Goal: Information Seeking & Learning: Compare options

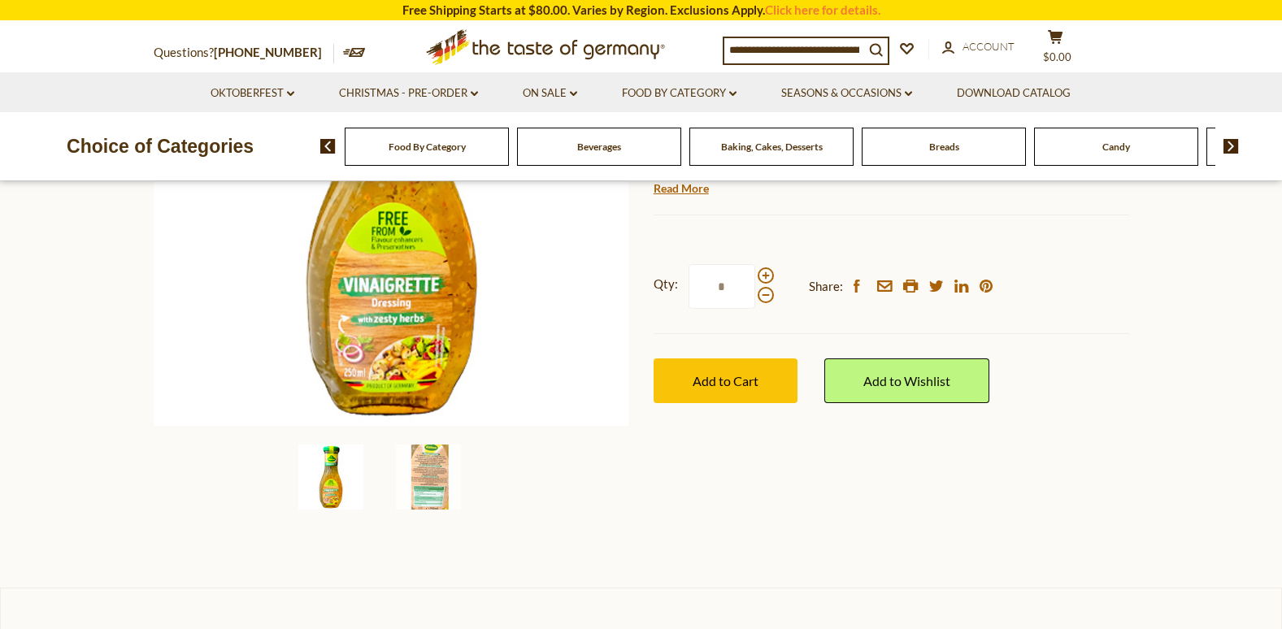
scroll to position [488, 0]
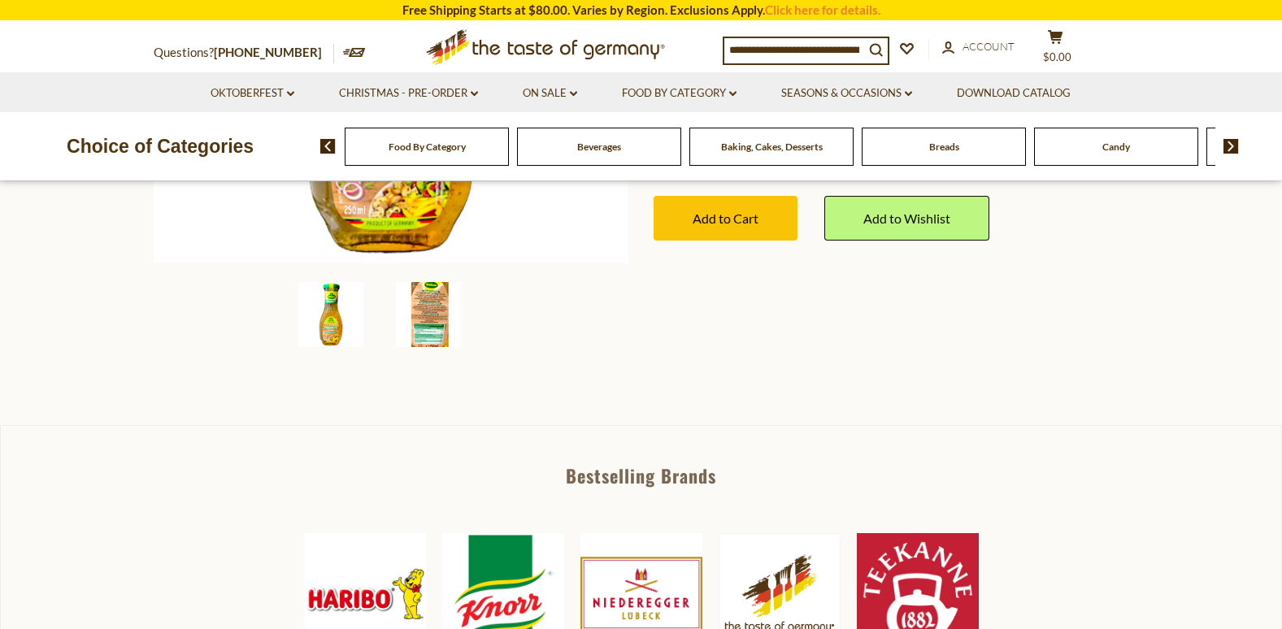
click at [423, 308] on img at bounding box center [428, 314] width 65 height 65
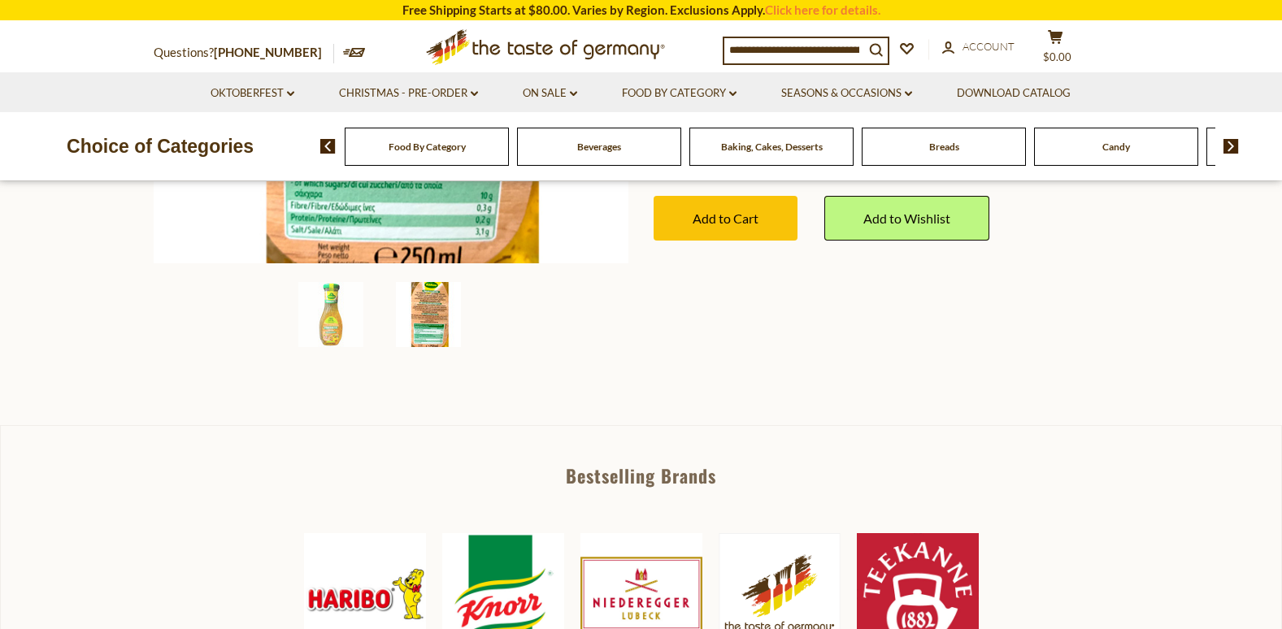
scroll to position [244, 0]
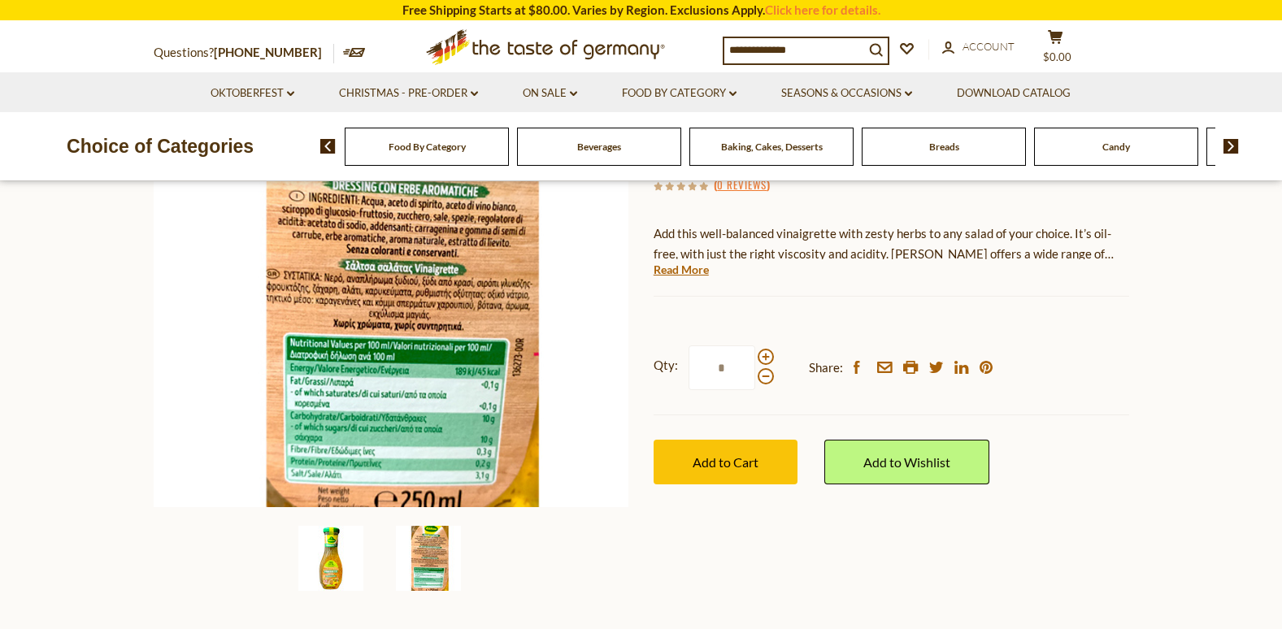
click at [337, 572] on img at bounding box center [330, 558] width 65 height 65
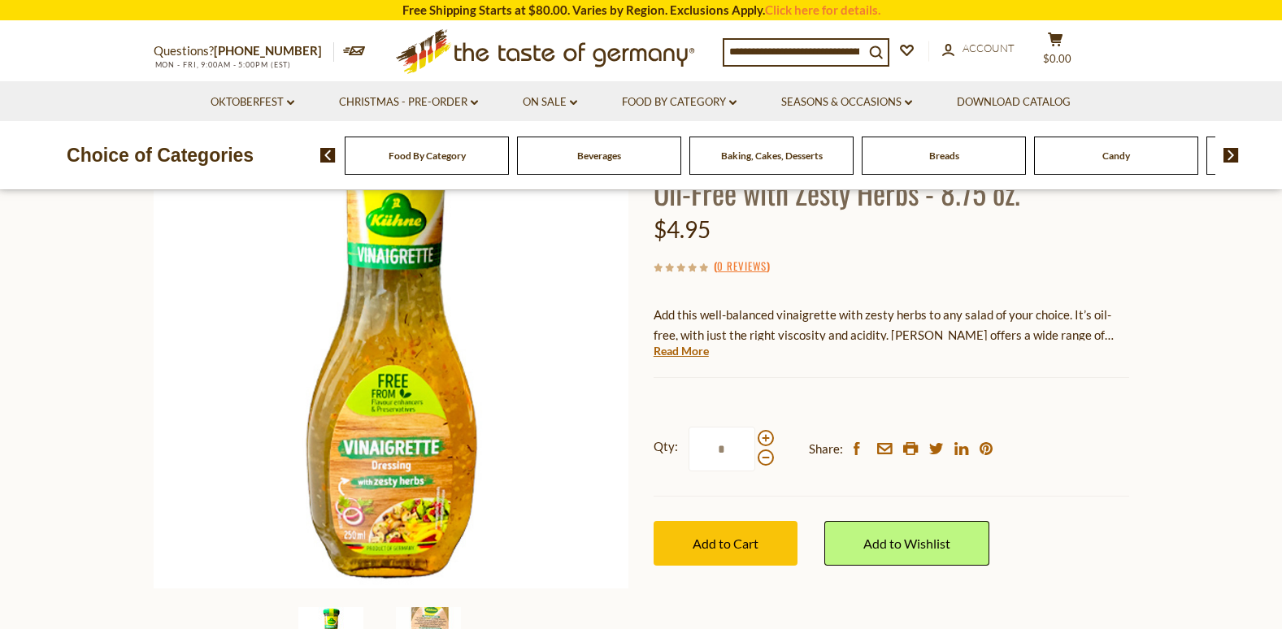
scroll to position [0, 0]
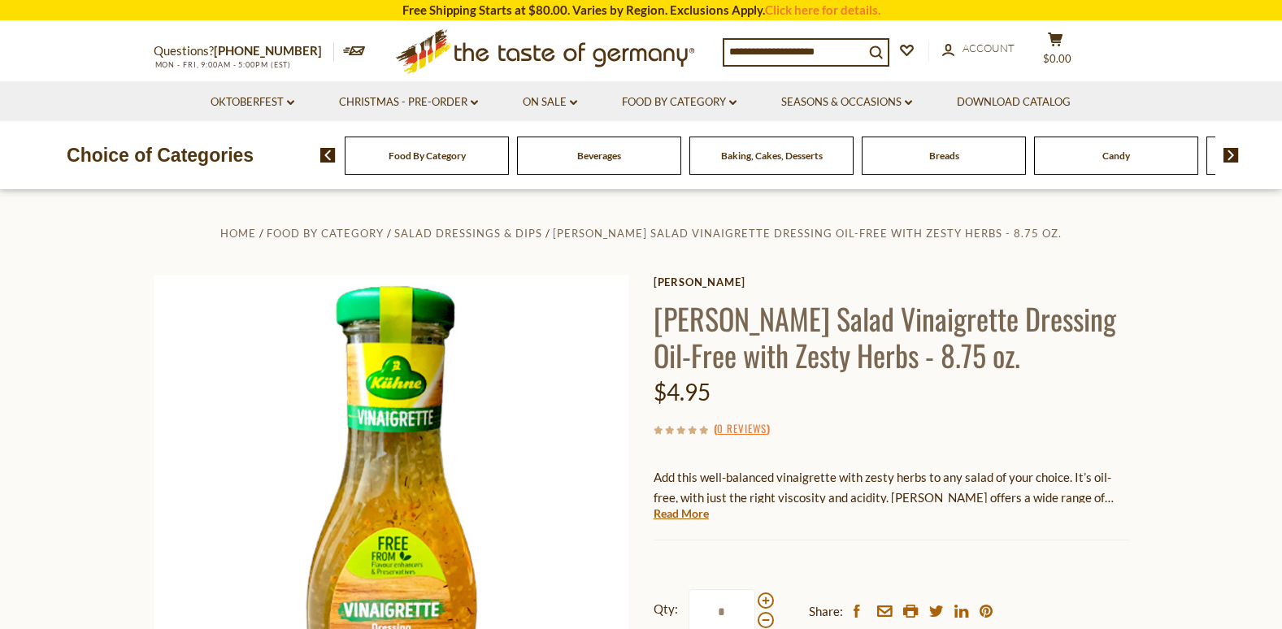
click at [728, 49] on input at bounding box center [794, 51] width 140 height 23
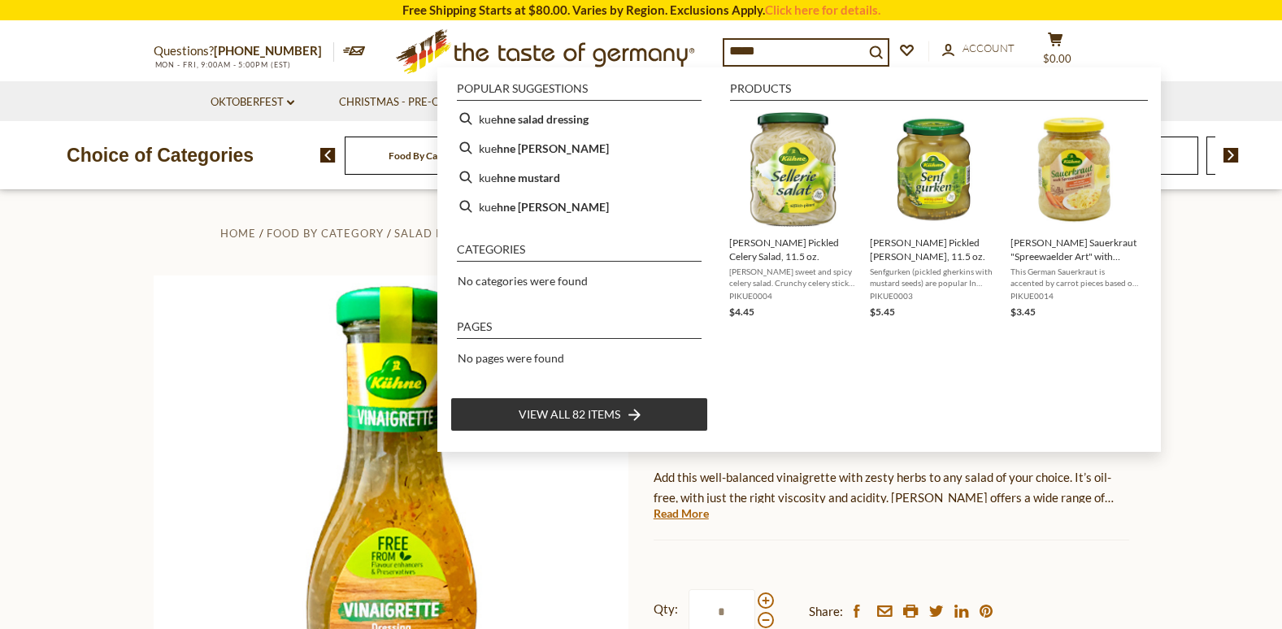
type input "******"
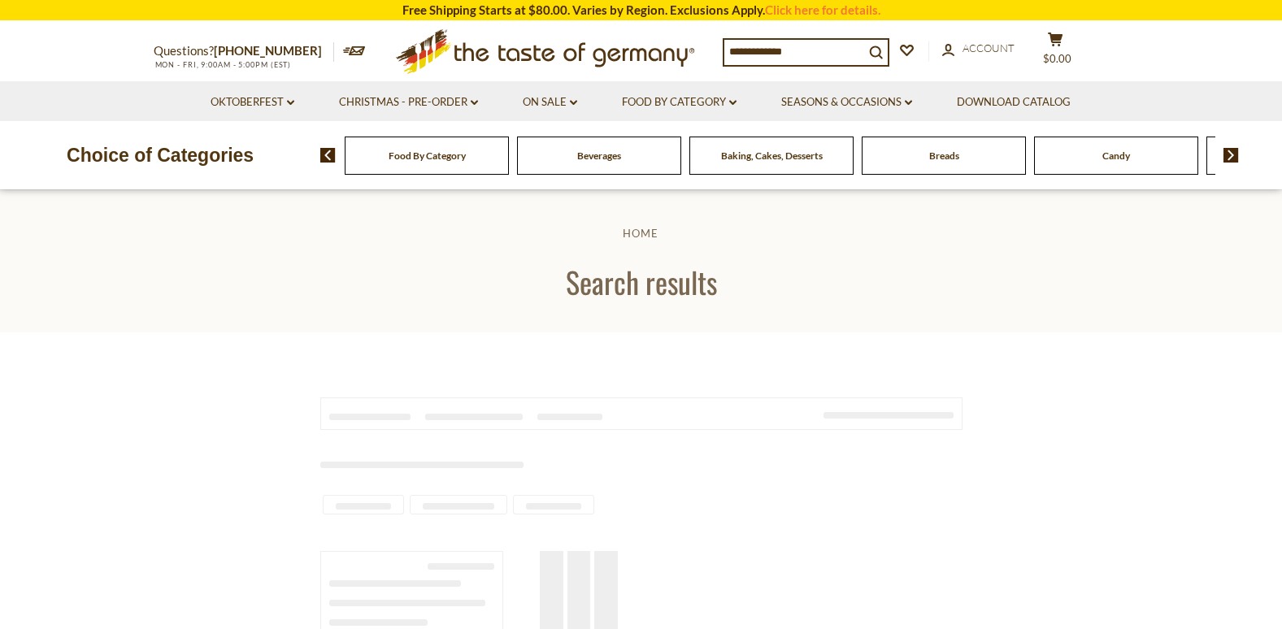
type input "******"
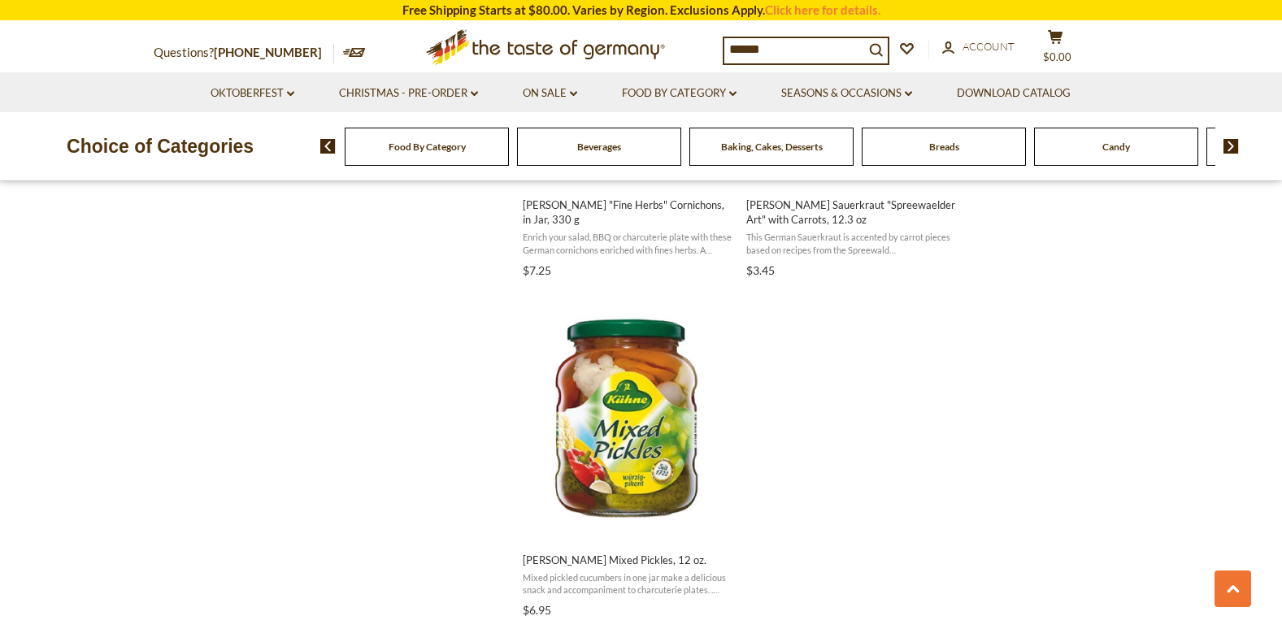
scroll to position [2844, 0]
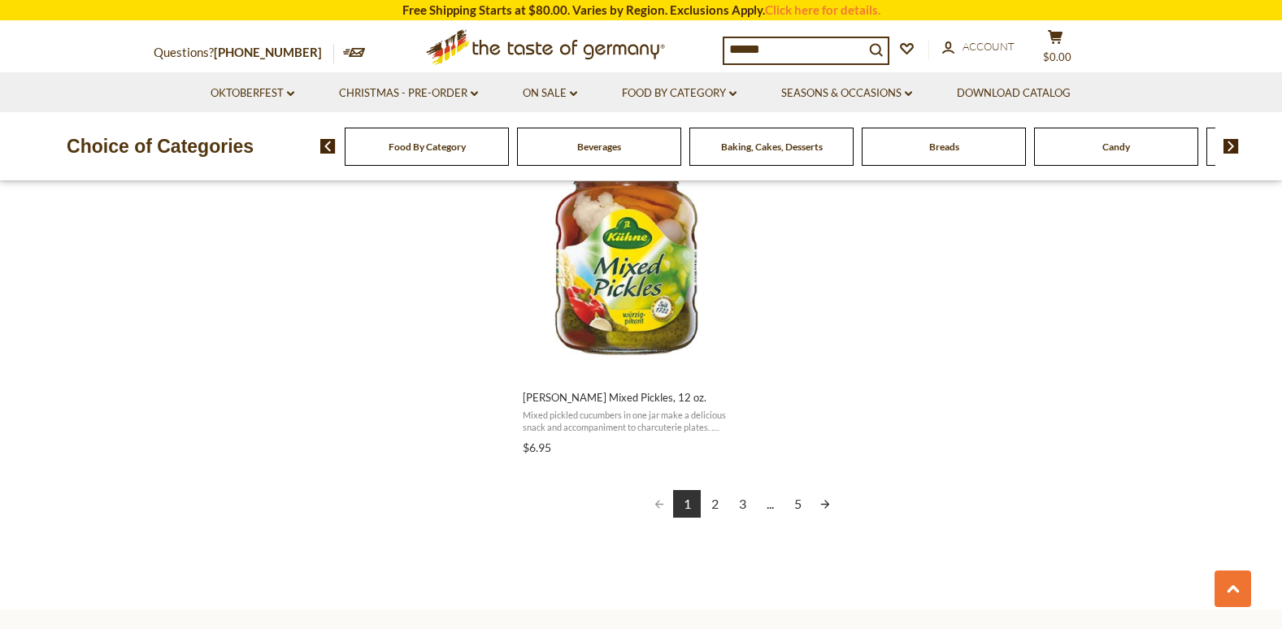
click at [716, 490] on link "2" at bounding box center [715, 504] width 28 height 28
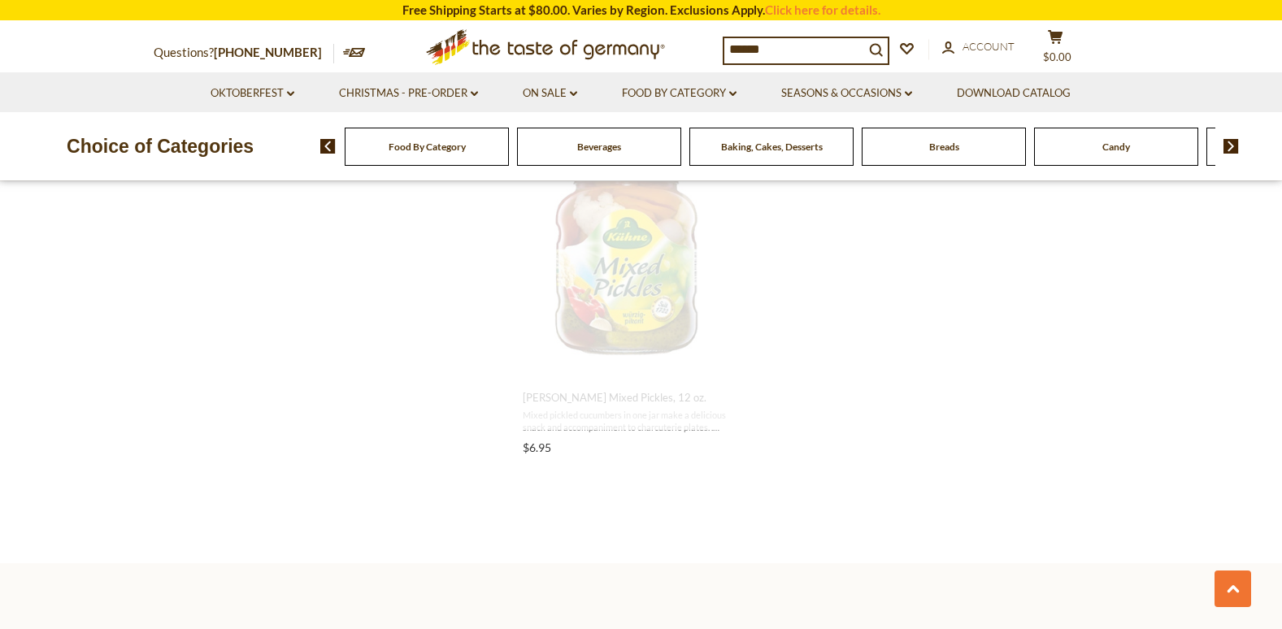
scroll to position [961, 0]
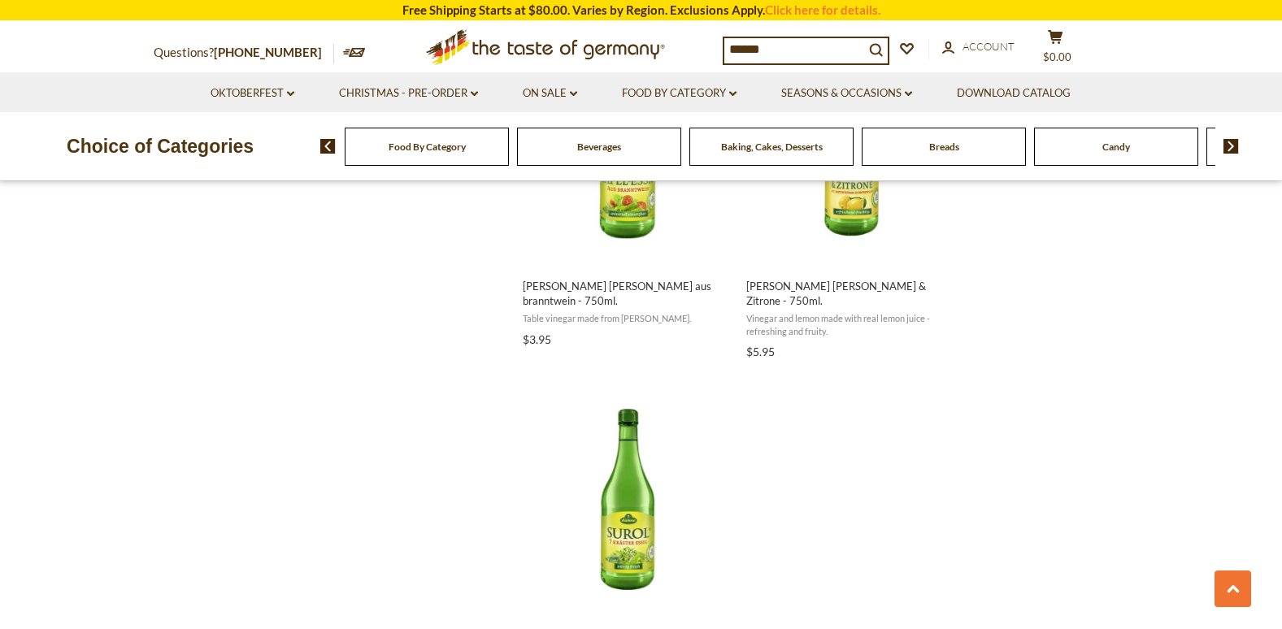
scroll to position [2844, 0]
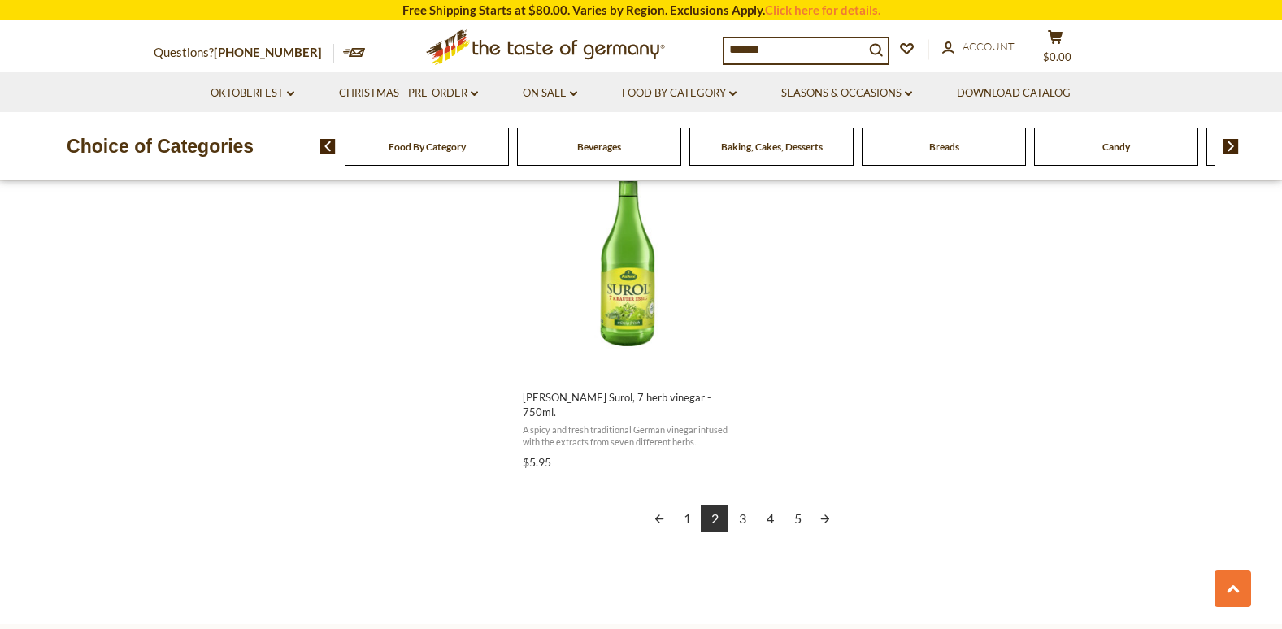
click at [740, 505] on link "3" at bounding box center [742, 519] width 28 height 28
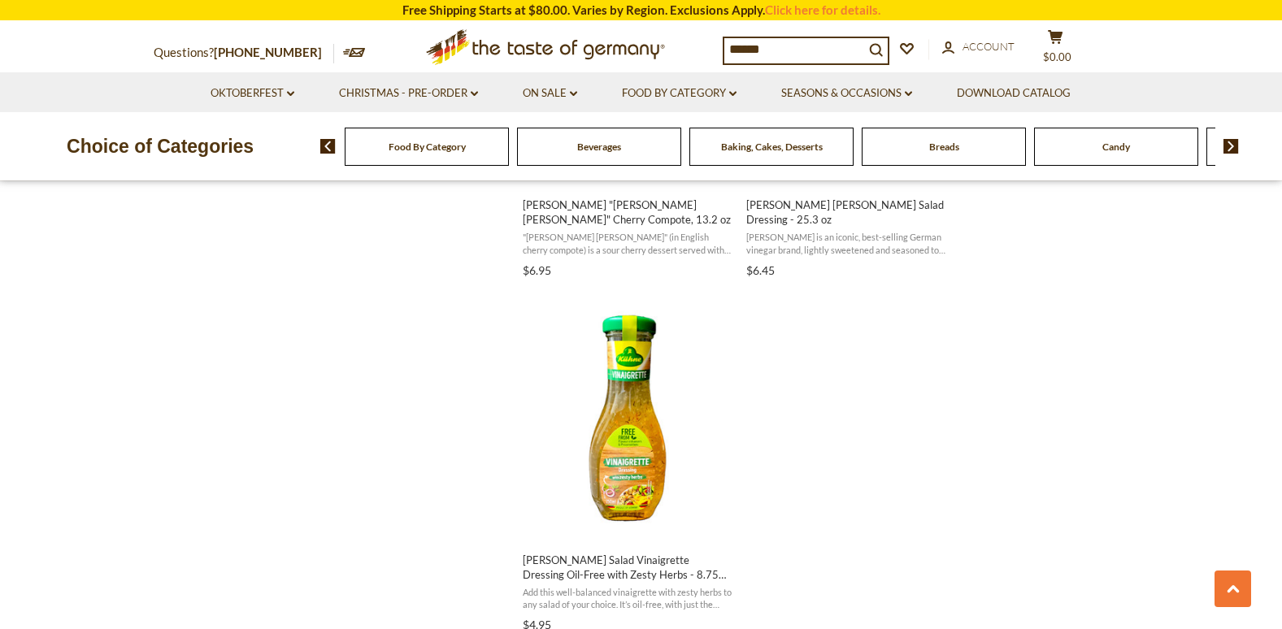
scroll to position [2926, 0]
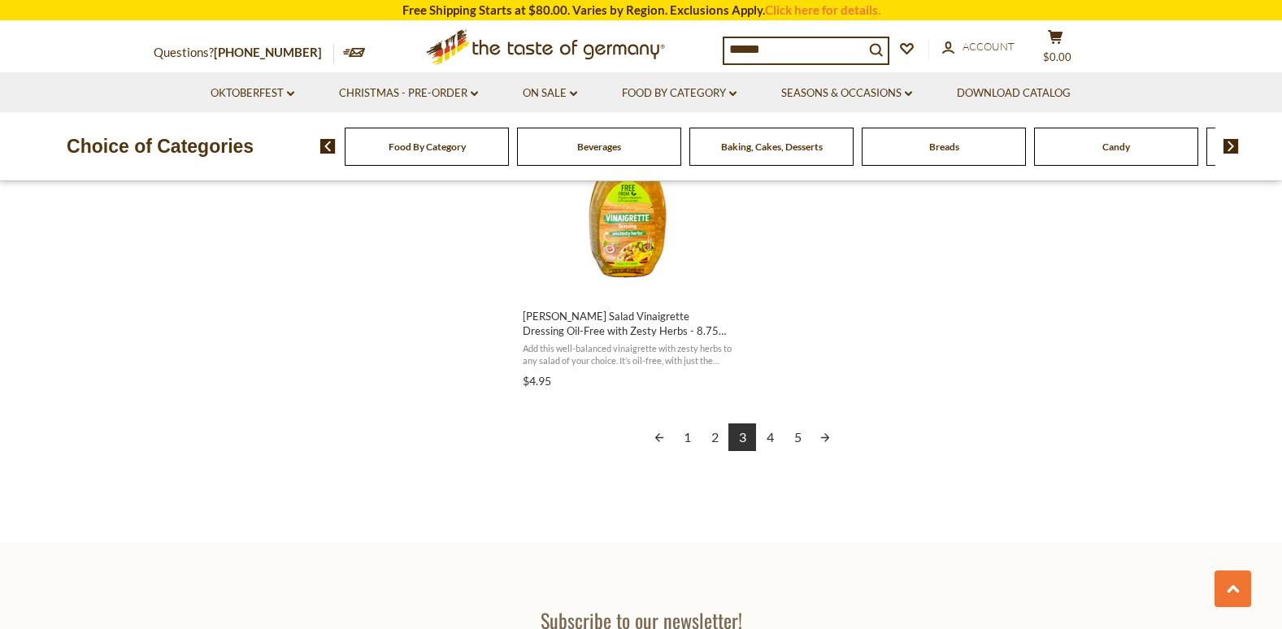
click at [770, 423] on link "4" at bounding box center [770, 437] width 28 height 28
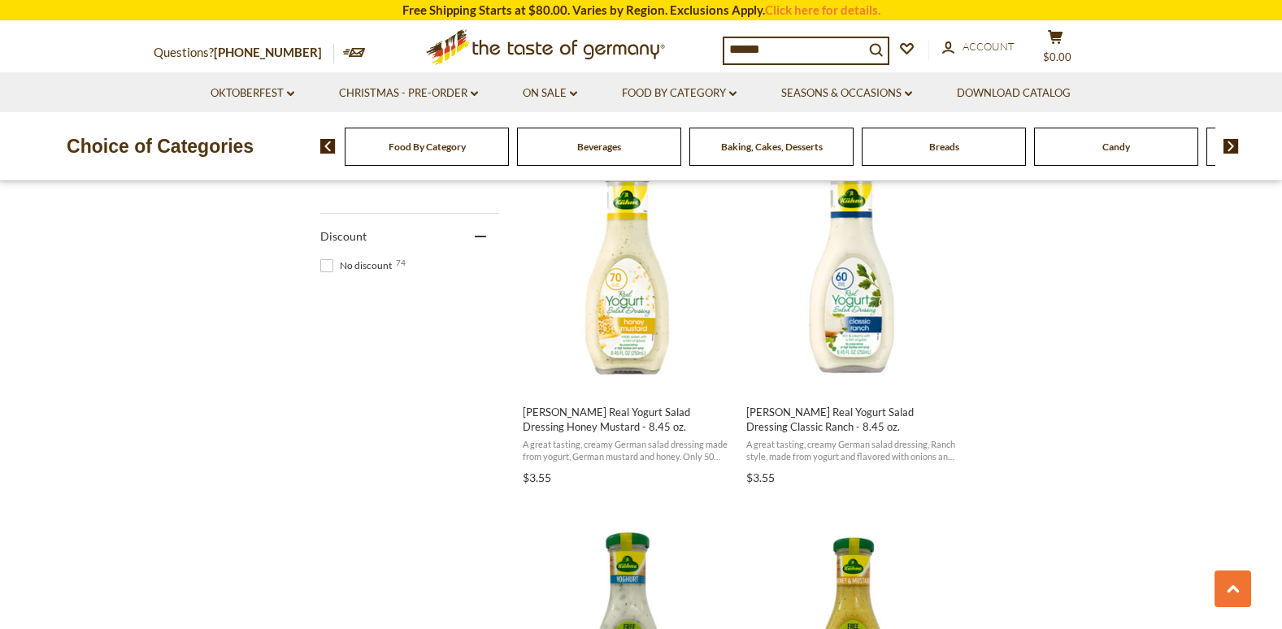
scroll to position [975, 0]
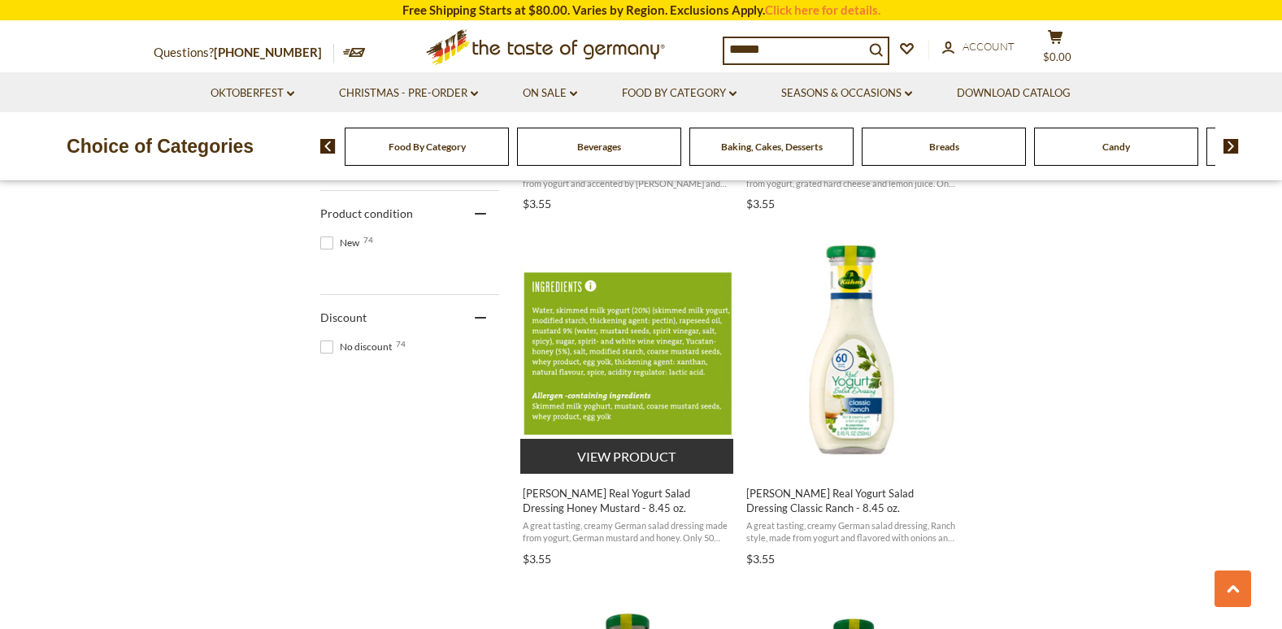
click at [623, 495] on span "[PERSON_NAME] Real Yogurt Salad Dressing Honey Mustard - 8.45 oz." at bounding box center [628, 500] width 210 height 29
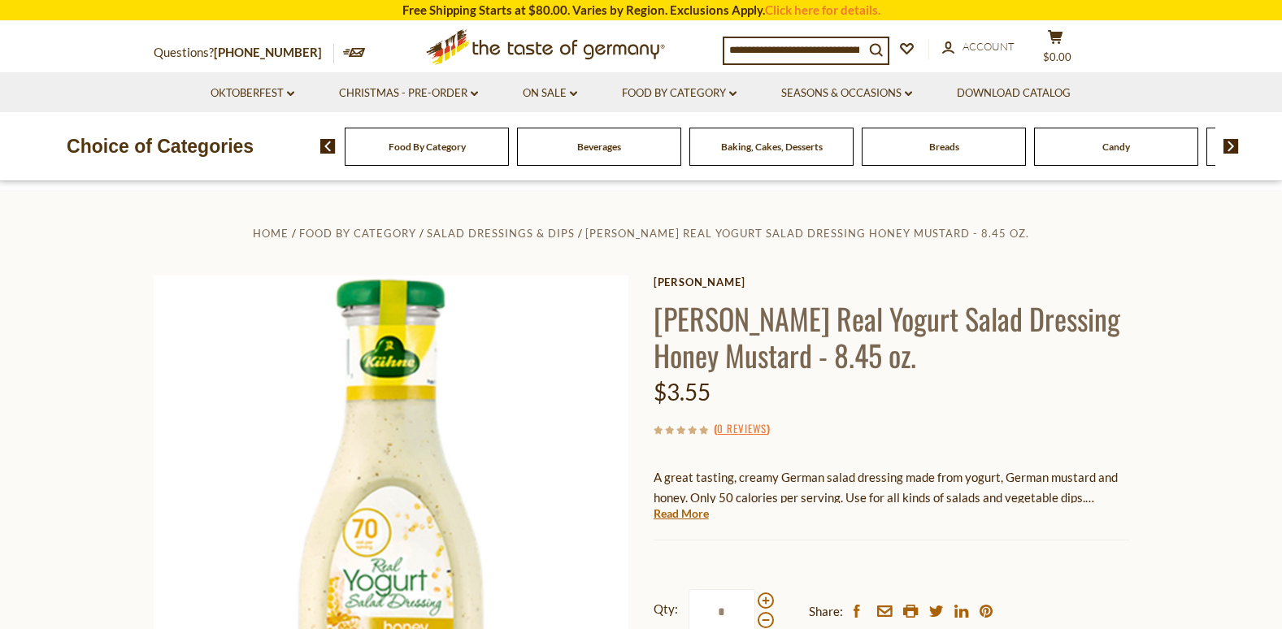
scroll to position [81, 0]
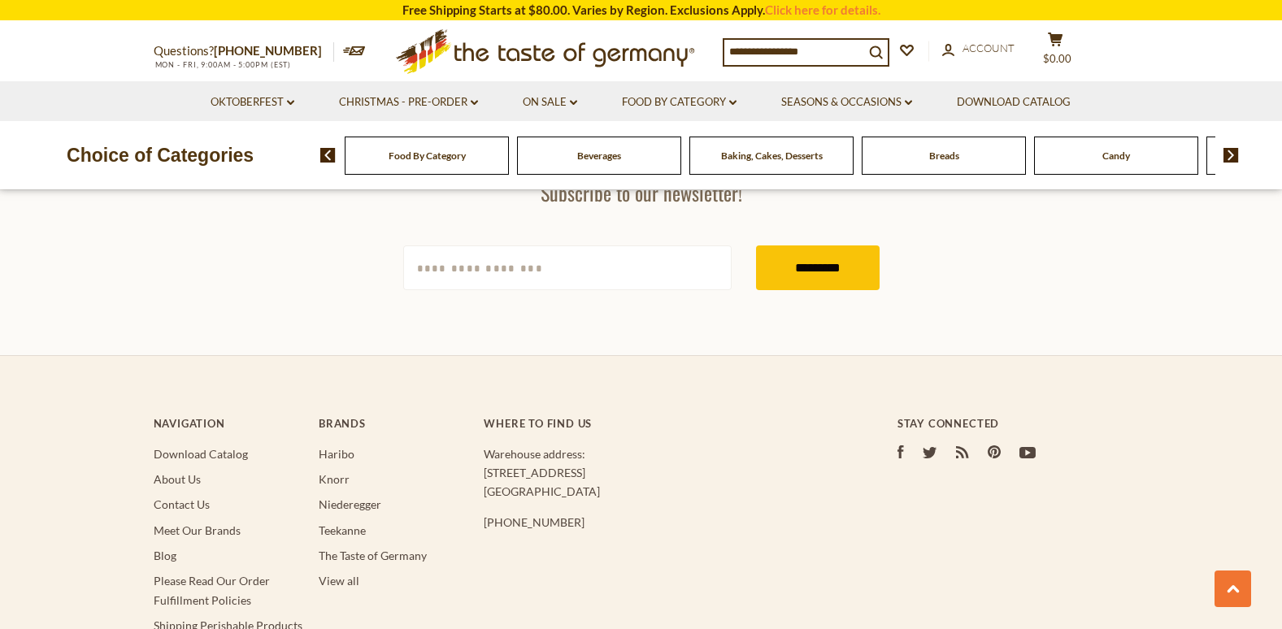
type input "******"
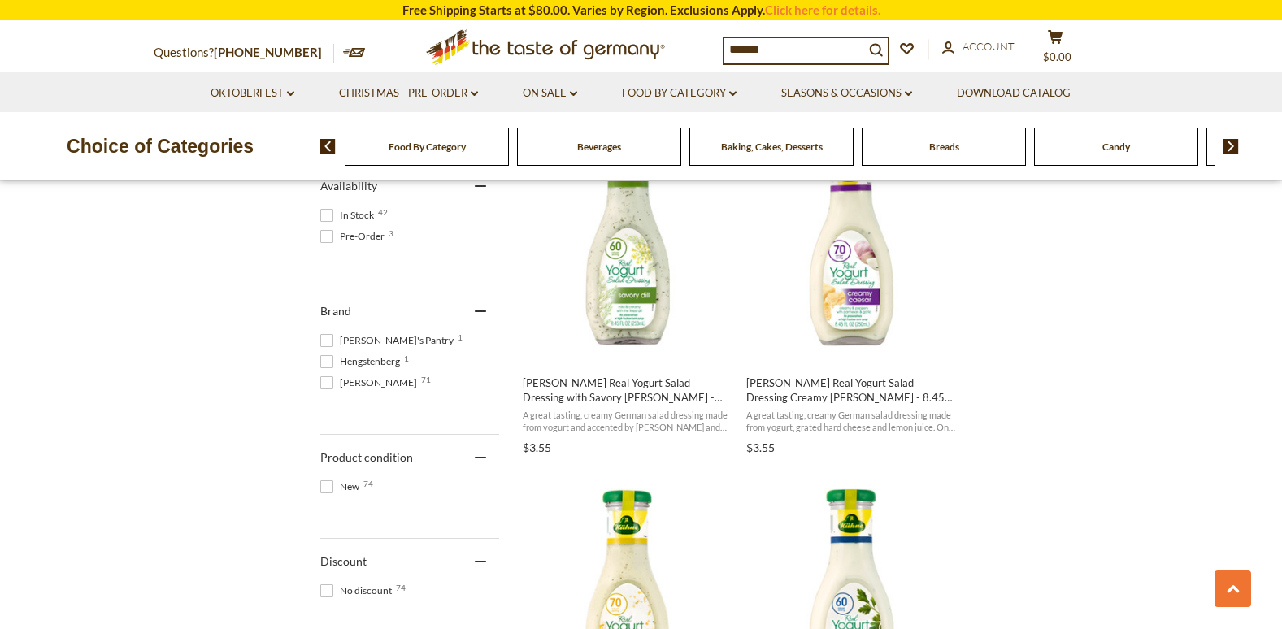
scroll to position [650, 0]
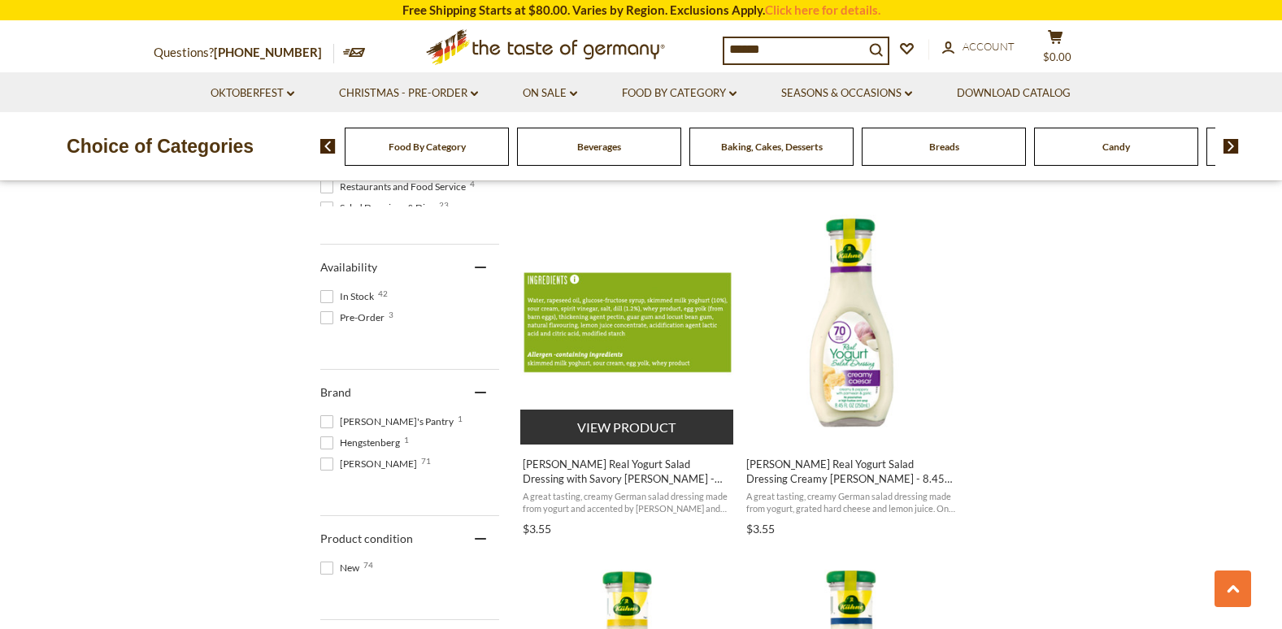
click at [635, 463] on span "Kuehne Real Yogurt Salad Dressing with Savory Dill - 8.45 oz." at bounding box center [628, 471] width 210 height 29
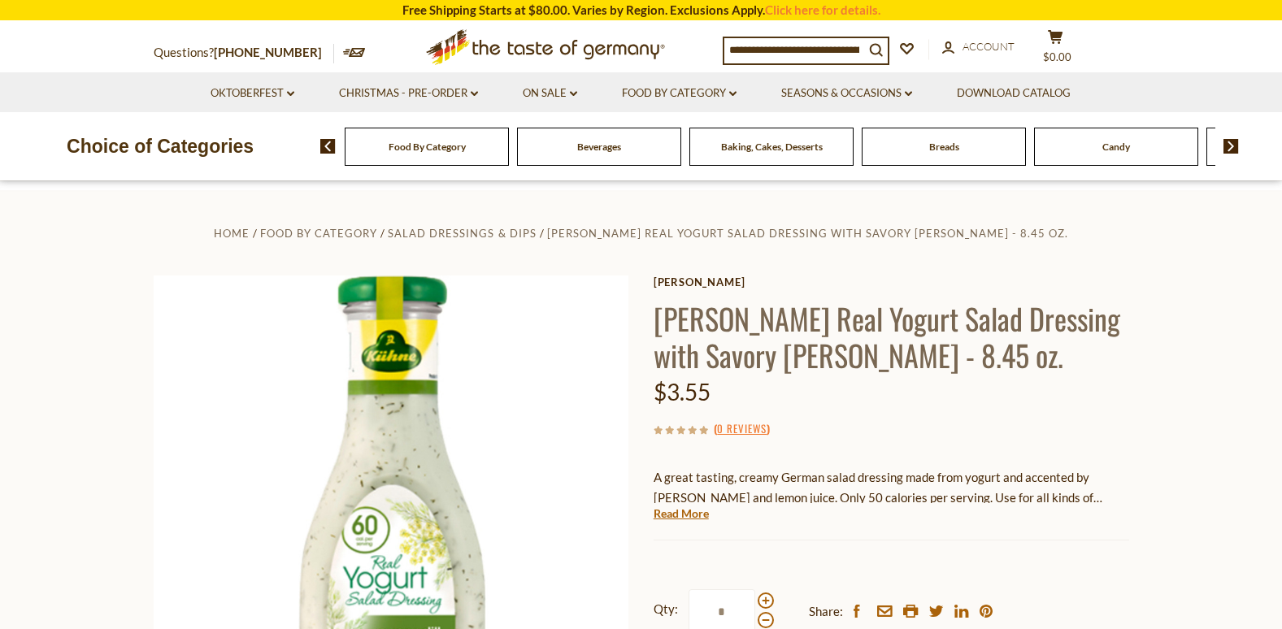
scroll to position [163, 0]
